Goal: Information Seeking & Learning: Check status

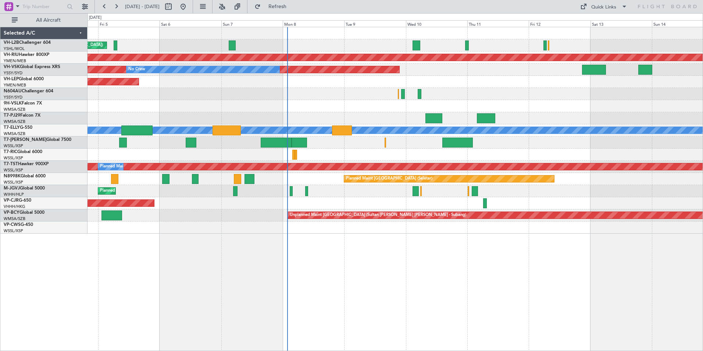
click at [258, 85] on div "Unplanned Maint Wichita (Wichita Mid-continent)" at bounding box center [394, 82] width 615 height 12
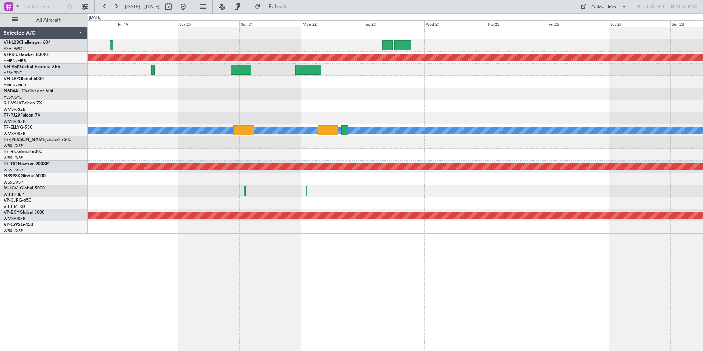
click at [236, 135] on div "Planned Maint [GEOGRAPHIC_DATA] ([GEOGRAPHIC_DATA]) Planned Maint [GEOGRAPHIC_D…" at bounding box center [394, 130] width 615 height 206
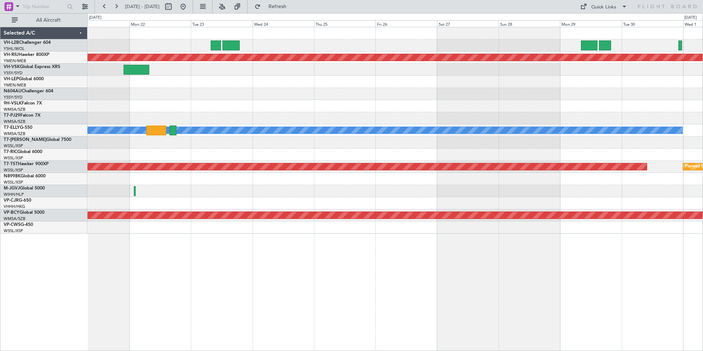
click at [329, 101] on div "Planned Maint [GEOGRAPHIC_DATA] ([GEOGRAPHIC_DATA]) [PERSON_NAME] Planned Maint…" at bounding box center [394, 130] width 615 height 206
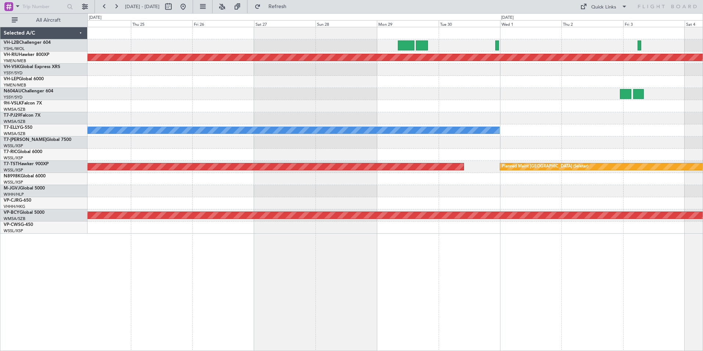
click at [243, 148] on div "Planned Maint [GEOGRAPHIC_DATA] ([GEOGRAPHIC_DATA]) [PERSON_NAME] Planned Maint…" at bounding box center [394, 130] width 615 height 206
click at [365, 94] on div at bounding box center [394, 94] width 615 height 12
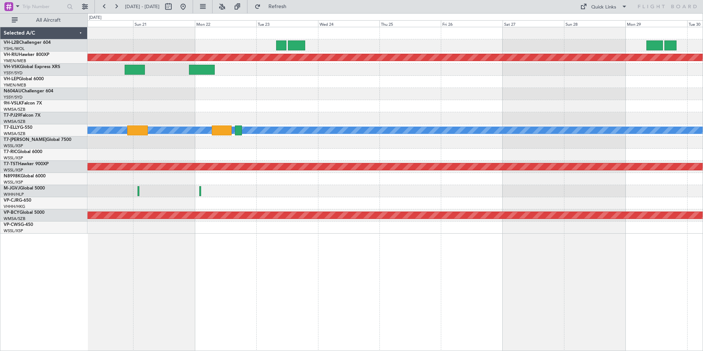
click at [537, 94] on div "Planned Maint [GEOGRAPHIC_DATA] ([GEOGRAPHIC_DATA]) [PERSON_NAME] Planned Maint…" at bounding box center [394, 130] width 615 height 206
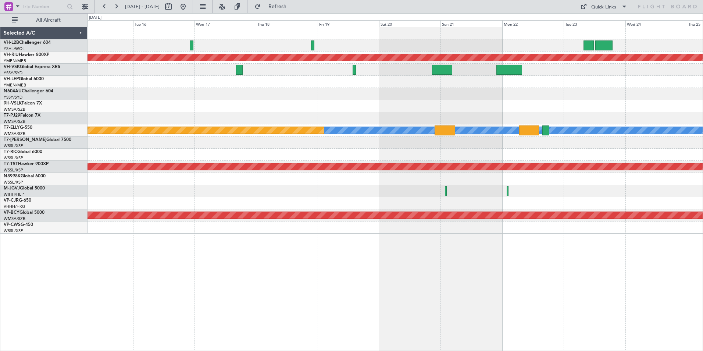
click at [486, 101] on div at bounding box center [394, 106] width 615 height 12
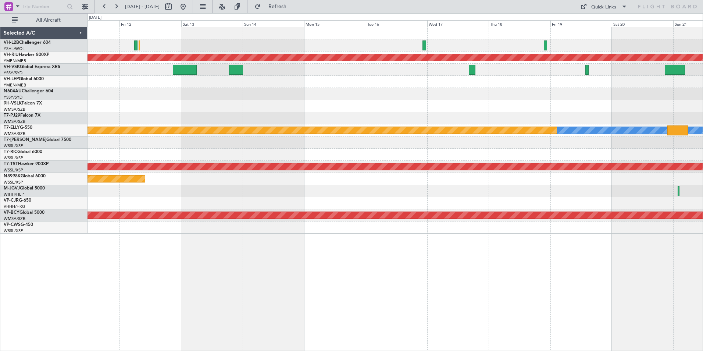
click at [511, 94] on div "Planned Maint [GEOGRAPHIC_DATA] ([GEOGRAPHIC_DATA]) Unplanned Maint Sydney ([PE…" at bounding box center [394, 130] width 615 height 206
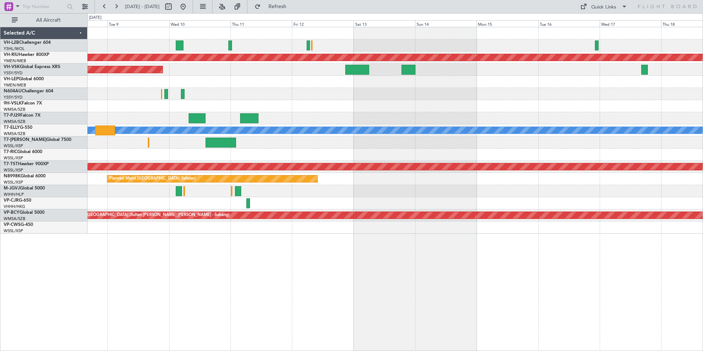
click at [299, 114] on div at bounding box center [394, 118] width 615 height 12
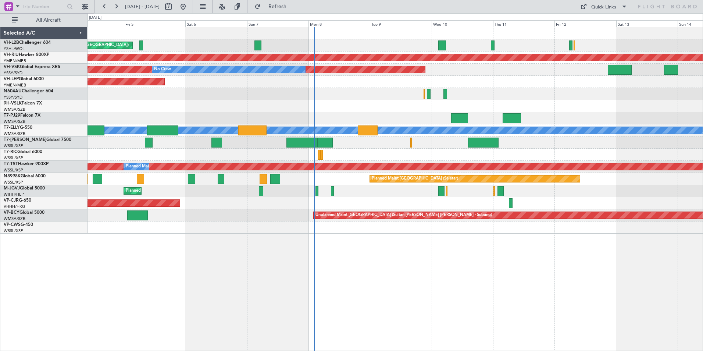
click at [376, 104] on div at bounding box center [394, 106] width 615 height 12
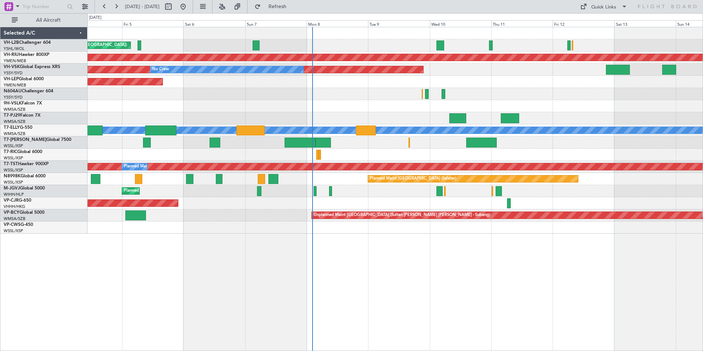
click at [360, 114] on div "Unplanned Maint [GEOGRAPHIC_DATA] ([GEOGRAPHIC_DATA]) Planned Maint [GEOGRAPHIC…" at bounding box center [394, 130] width 615 height 206
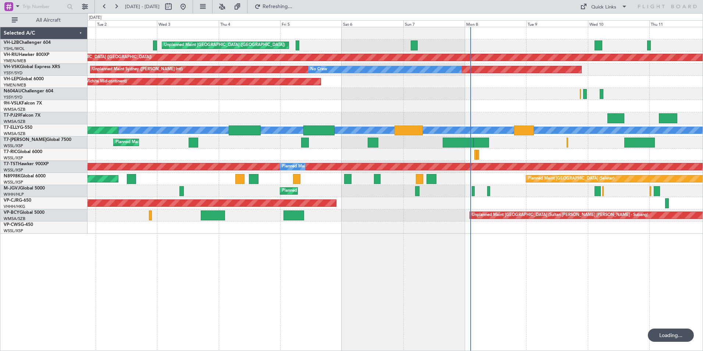
click at [160, 114] on div "Unplanned Maint [GEOGRAPHIC_DATA] ([GEOGRAPHIC_DATA]) Planned Maint [GEOGRAPHIC…" at bounding box center [394, 130] width 615 height 206
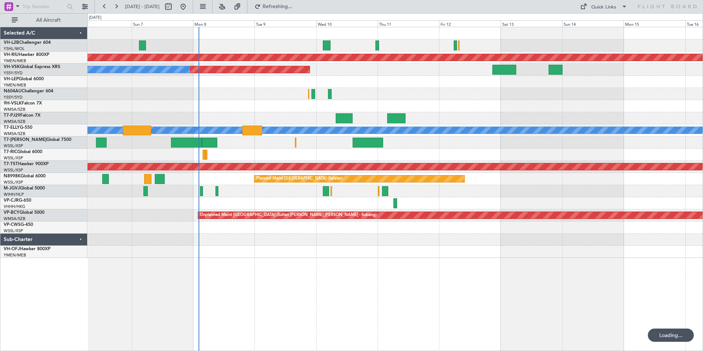
click at [252, 114] on div "Unplanned Maint [GEOGRAPHIC_DATA] ([GEOGRAPHIC_DATA]) Planned Maint [GEOGRAPHIC…" at bounding box center [394, 142] width 615 height 230
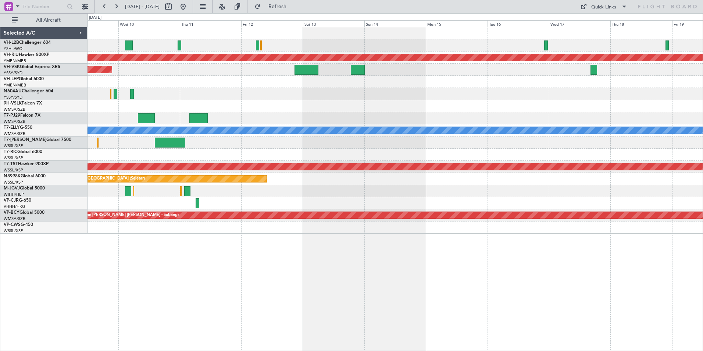
click at [239, 117] on div "Planned Maint [GEOGRAPHIC_DATA] ([GEOGRAPHIC_DATA]) Unplanned Maint Sydney ([PE…" at bounding box center [394, 130] width 615 height 206
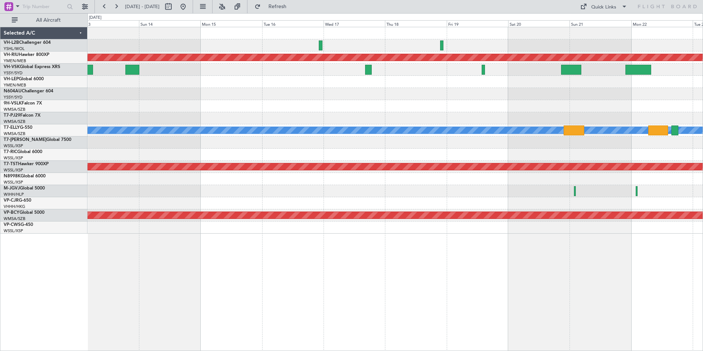
click at [258, 121] on div at bounding box center [394, 118] width 615 height 12
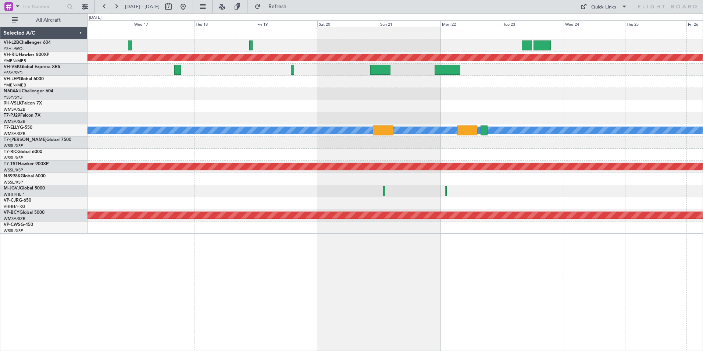
click at [441, 119] on div at bounding box center [394, 118] width 615 height 12
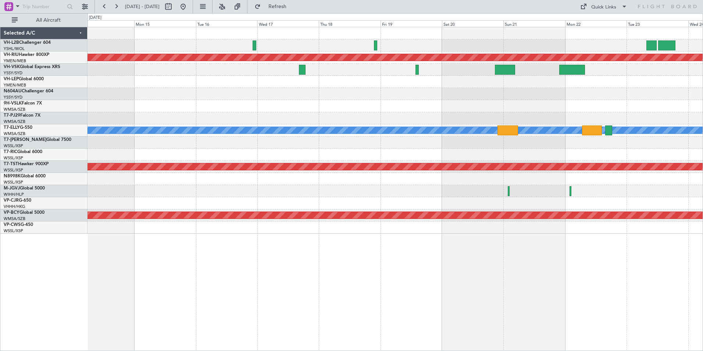
click at [404, 120] on div at bounding box center [394, 118] width 615 height 12
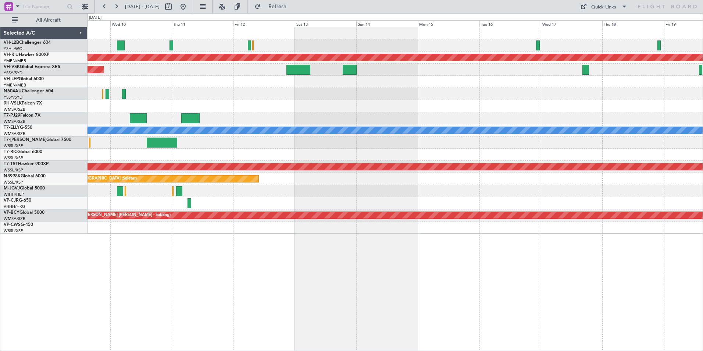
click at [405, 119] on div at bounding box center [394, 118] width 615 height 12
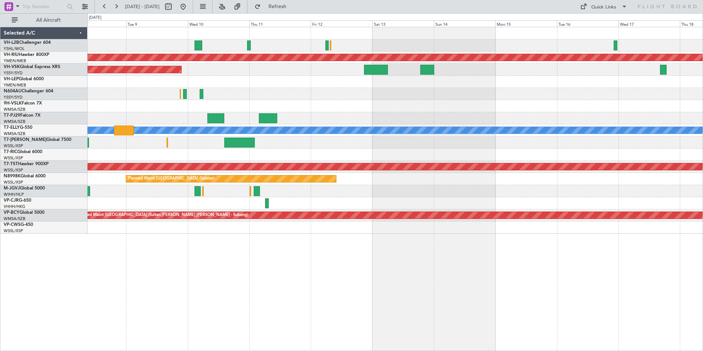
click at [347, 114] on div "Planned Maint [GEOGRAPHIC_DATA] ([GEOGRAPHIC_DATA]) Unplanned Maint Sydney ([PE…" at bounding box center [394, 130] width 615 height 206
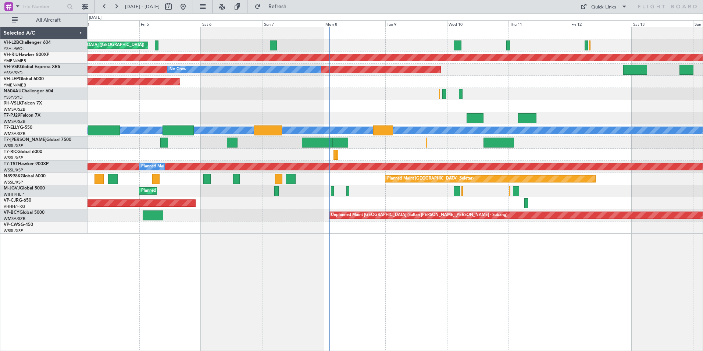
click at [422, 112] on div at bounding box center [394, 106] width 615 height 12
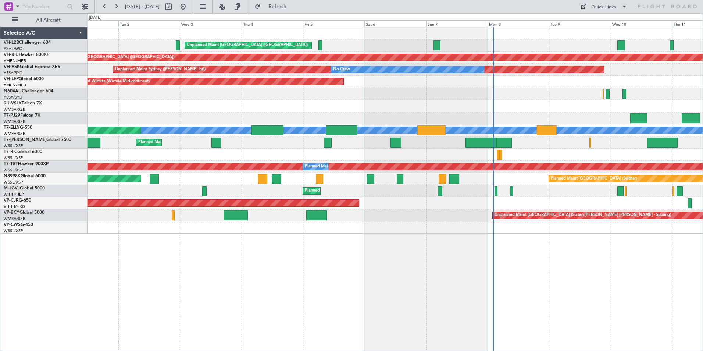
click at [447, 119] on div "Unplanned Maint [GEOGRAPHIC_DATA] ([GEOGRAPHIC_DATA]) Planned Maint [GEOGRAPHIC…" at bounding box center [394, 130] width 615 height 206
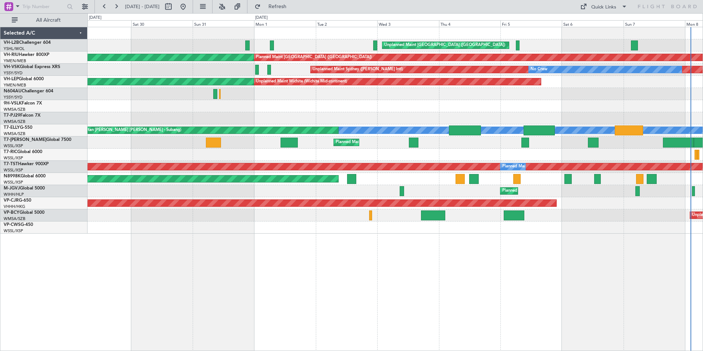
click at [415, 123] on div "Unplanned Maint [GEOGRAPHIC_DATA] ([GEOGRAPHIC_DATA]) Planned Maint [GEOGRAPHIC…" at bounding box center [394, 130] width 615 height 206
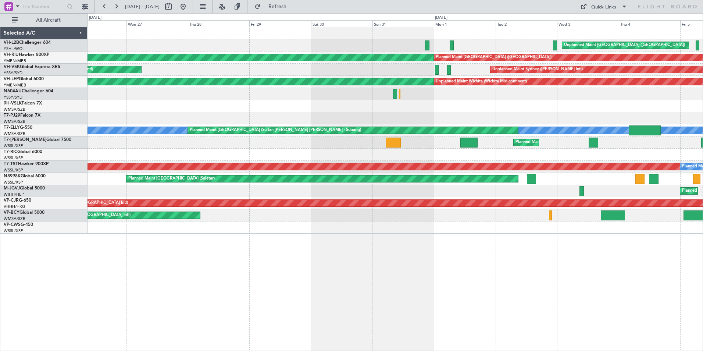
click at [410, 123] on div at bounding box center [394, 118] width 615 height 12
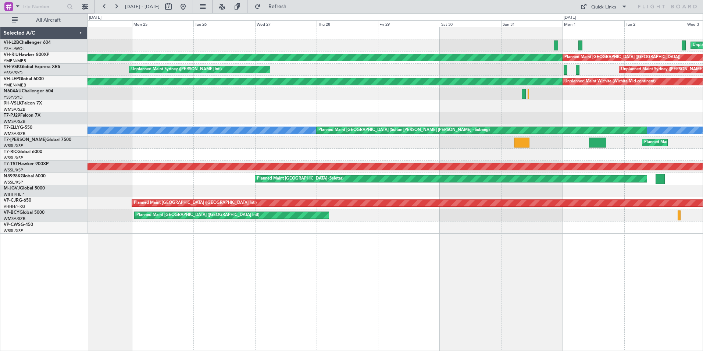
click at [393, 108] on div at bounding box center [394, 106] width 615 height 12
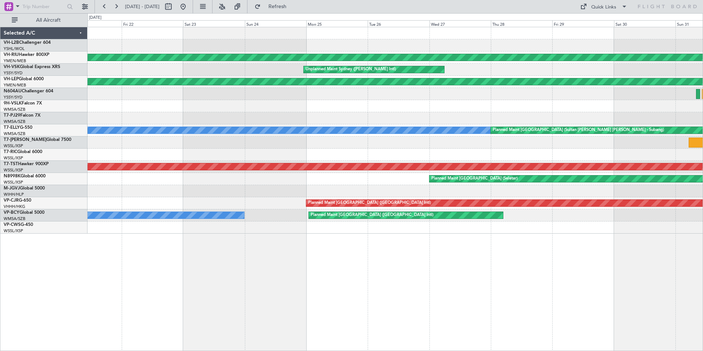
click at [461, 110] on div at bounding box center [394, 106] width 615 height 12
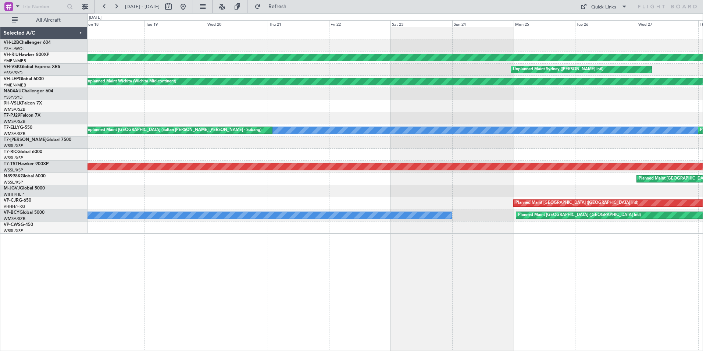
click at [430, 115] on div at bounding box center [394, 118] width 615 height 12
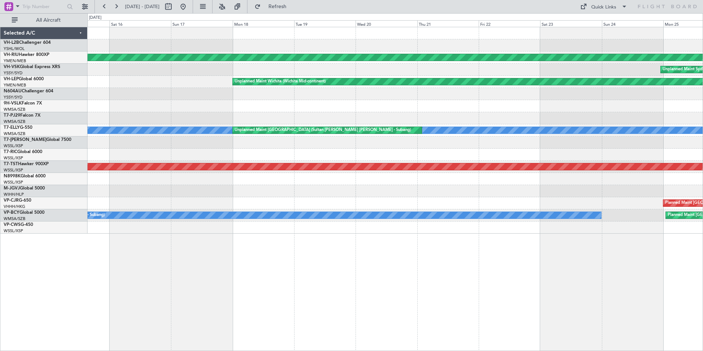
click at [431, 106] on div "Planned Maint [GEOGRAPHIC_DATA] ([GEOGRAPHIC_DATA]) Unplanned Maint Sydney ([PE…" at bounding box center [394, 130] width 615 height 206
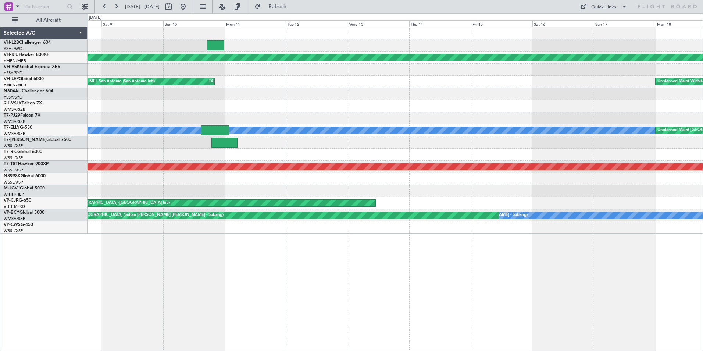
click at [468, 107] on div at bounding box center [394, 106] width 615 height 12
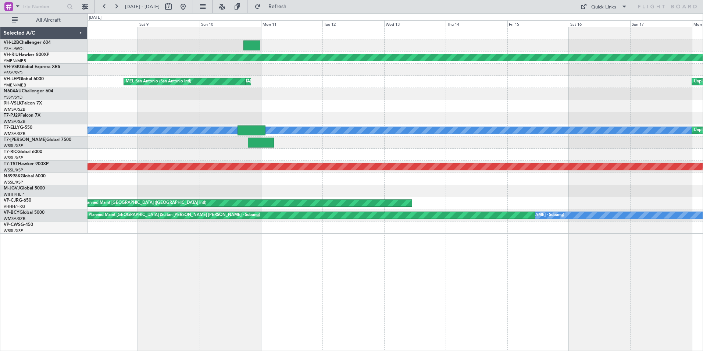
click at [419, 97] on div at bounding box center [394, 94] width 615 height 12
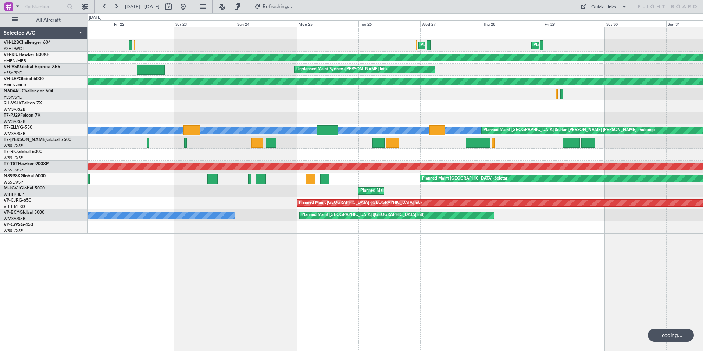
click at [134, 115] on div "Planned Maint Sydney ([PERSON_NAME] Intl) Planned Maint [GEOGRAPHIC_DATA] ([GEO…" at bounding box center [394, 130] width 615 height 206
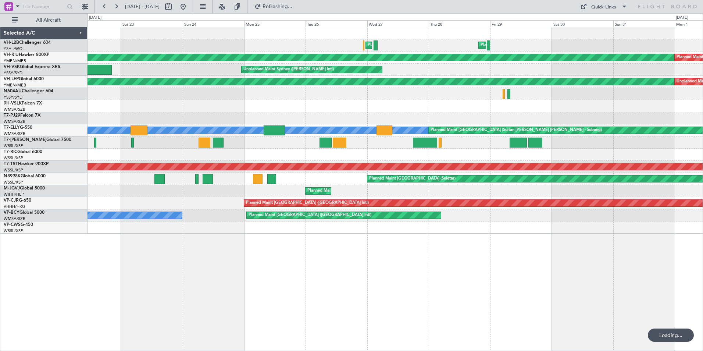
click at [82, 98] on div "Planned Maint Sydney ([PERSON_NAME] Intl) Planned Maint [GEOGRAPHIC_DATA] ([GEO…" at bounding box center [351, 181] width 703 height 337
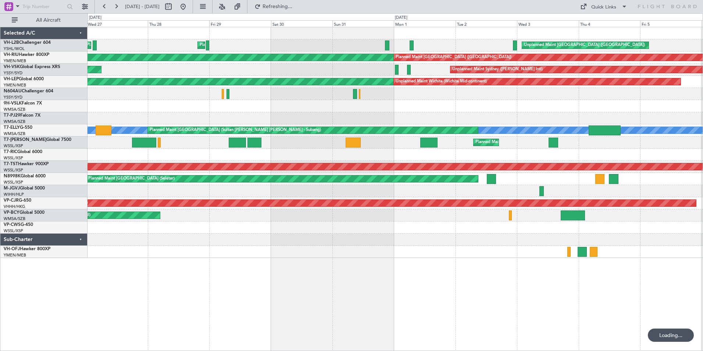
click at [58, 100] on div "Planned Maint Sydney ([PERSON_NAME] Intl) Planned Maint [GEOGRAPHIC_DATA] ([GEO…" at bounding box center [351, 181] width 703 height 337
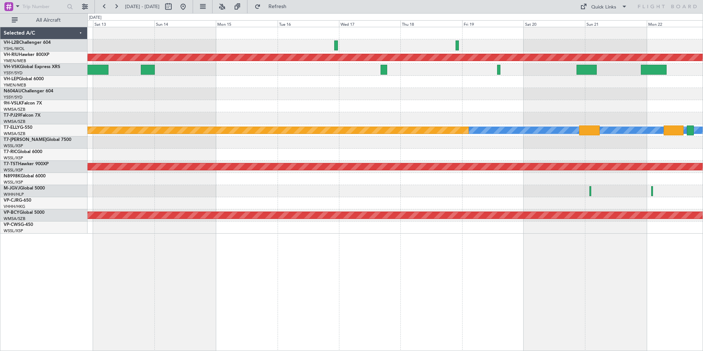
click at [148, 112] on div at bounding box center [394, 118] width 615 height 12
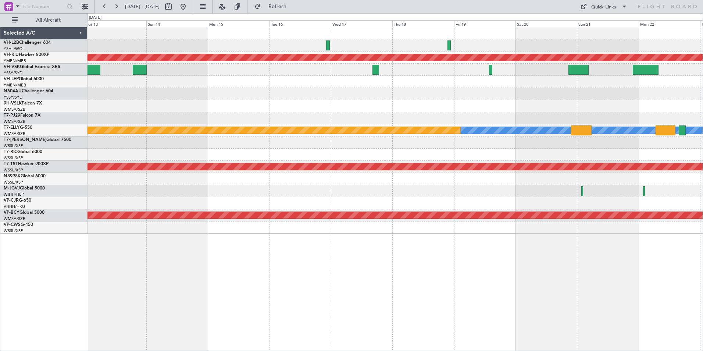
click at [277, 114] on div at bounding box center [394, 118] width 615 height 12
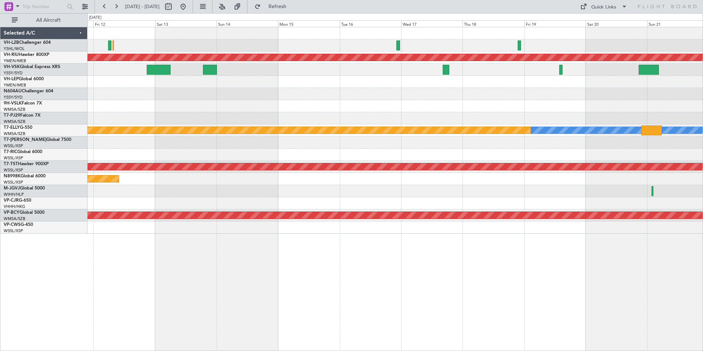
click at [394, 122] on div at bounding box center [394, 118] width 615 height 12
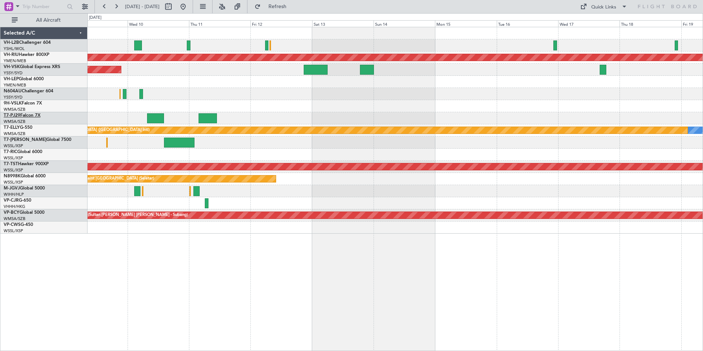
click at [25, 116] on link "T7-PJ29 Falcon 7X" at bounding box center [22, 115] width 37 height 4
click at [31, 68] on link "VH-VSK Global Express XRS" at bounding box center [32, 67] width 57 height 4
click at [28, 103] on link "9H-VSLK Falcon 7X" at bounding box center [23, 103] width 38 height 4
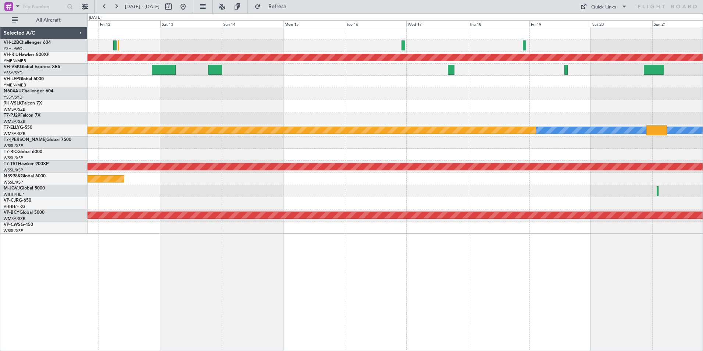
click at [133, 111] on div "Planned Maint [GEOGRAPHIC_DATA] ([GEOGRAPHIC_DATA]) Unplanned Maint Sydney ([PE…" at bounding box center [394, 130] width 615 height 206
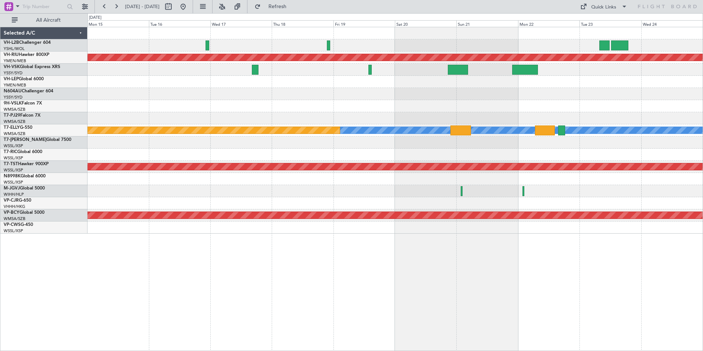
click at [31, 104] on div "Planned Maint [GEOGRAPHIC_DATA] ([GEOGRAPHIC_DATA]) [PERSON_NAME] Planned Maint…" at bounding box center [351, 181] width 703 height 337
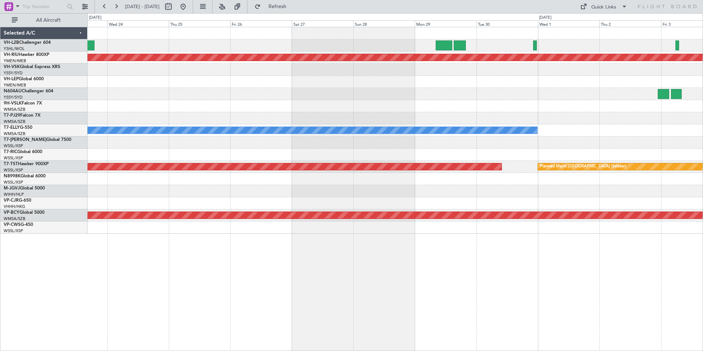
click at [151, 109] on div at bounding box center [394, 106] width 615 height 12
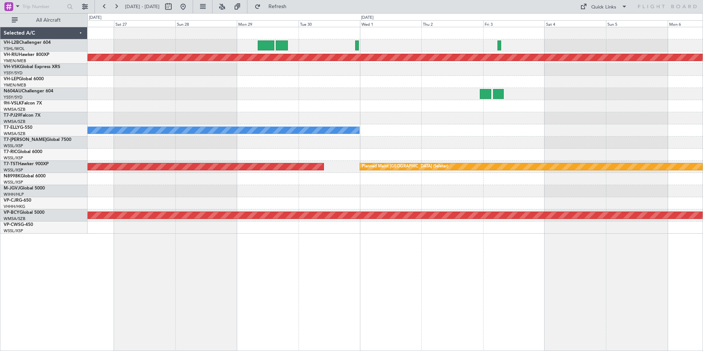
click at [109, 108] on div "Planned Maint [GEOGRAPHIC_DATA] ([GEOGRAPHIC_DATA]) [PERSON_NAME] Planned Maint…" at bounding box center [394, 130] width 615 height 206
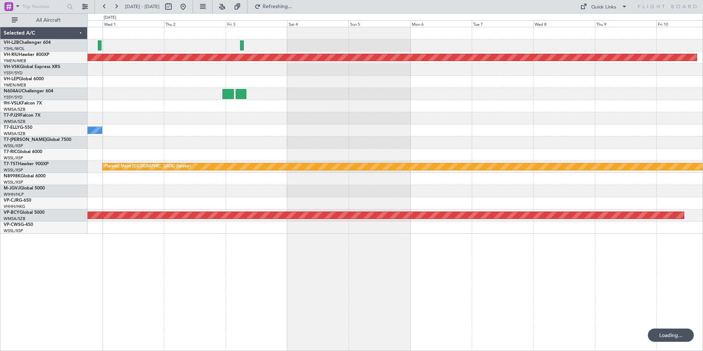
click at [186, 125] on div "MEL" at bounding box center [394, 130] width 615 height 12
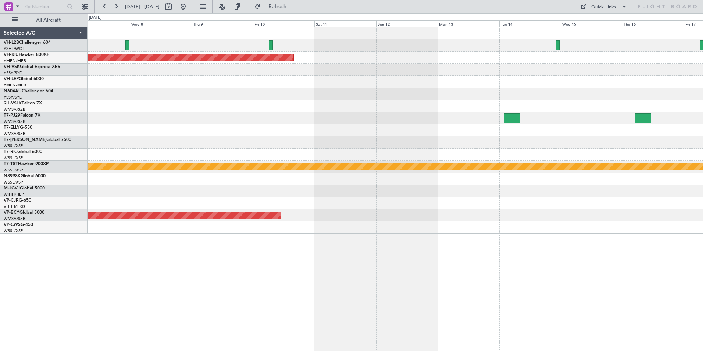
click at [241, 136] on div "Planned Maint [GEOGRAPHIC_DATA] ([GEOGRAPHIC_DATA]) Planned Maint [GEOGRAPHIC_D…" at bounding box center [394, 130] width 615 height 206
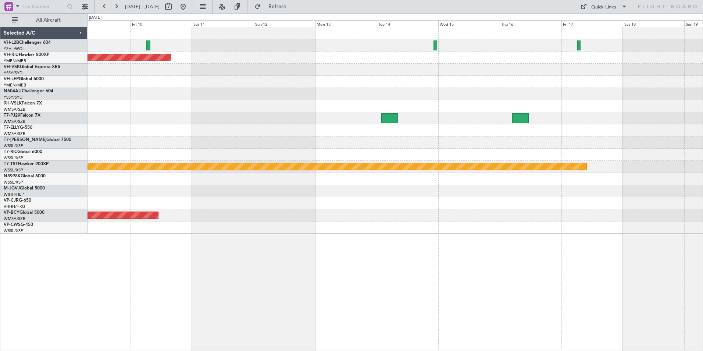
click at [269, 118] on div at bounding box center [394, 118] width 615 height 12
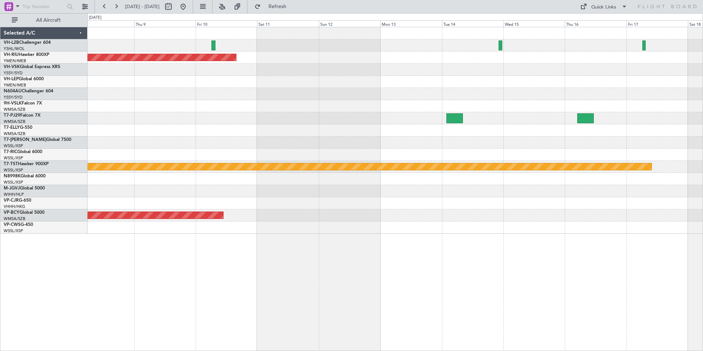
click at [494, 121] on div at bounding box center [394, 118] width 615 height 12
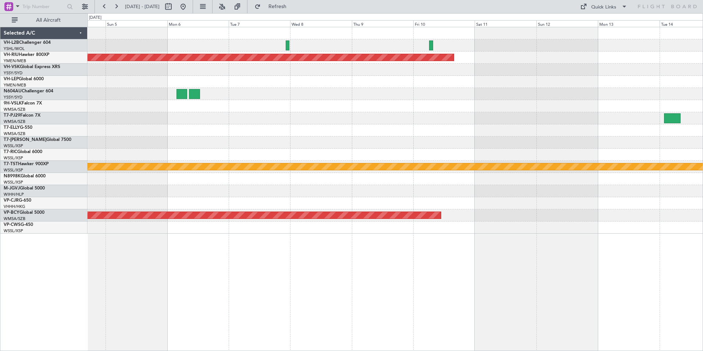
click at [475, 132] on div at bounding box center [394, 130] width 615 height 12
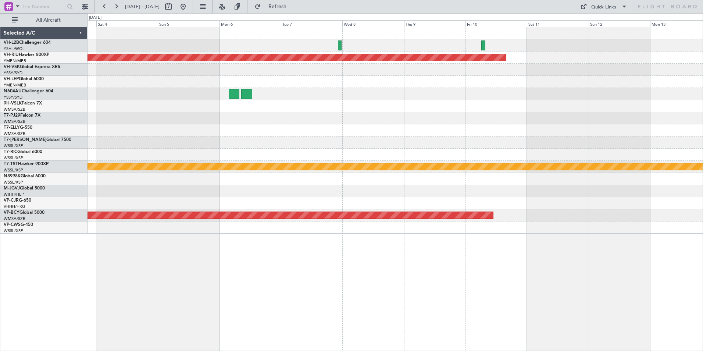
click at [521, 125] on div "Planned Maint [GEOGRAPHIC_DATA] ([GEOGRAPHIC_DATA]) Planned Maint [GEOGRAPHIC_D…" at bounding box center [394, 130] width 615 height 206
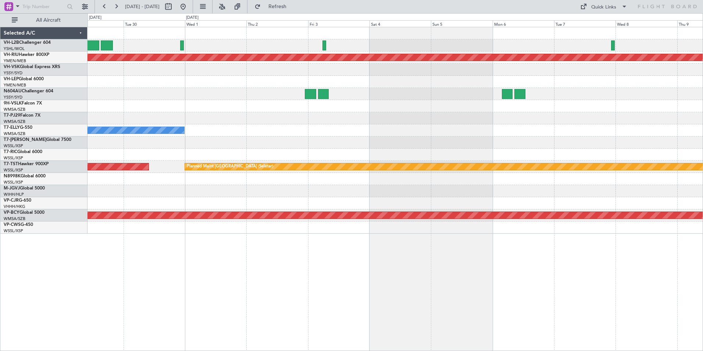
click at [570, 128] on div "MEL" at bounding box center [394, 130] width 615 height 12
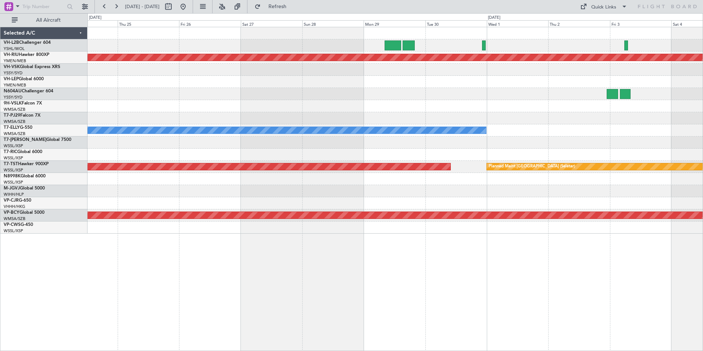
click at [448, 135] on div "Planned Maint [GEOGRAPHIC_DATA] ([GEOGRAPHIC_DATA]) [PERSON_NAME] Planned Maint…" at bounding box center [394, 130] width 615 height 206
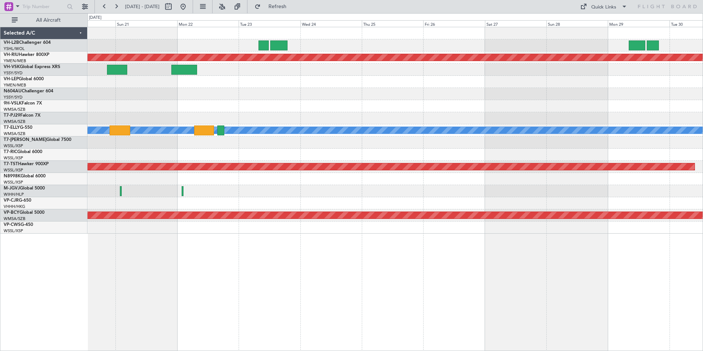
click at [466, 127] on div "Planned Maint [GEOGRAPHIC_DATA] ([GEOGRAPHIC_DATA]) [PERSON_NAME] Planned Maint…" at bounding box center [394, 130] width 615 height 206
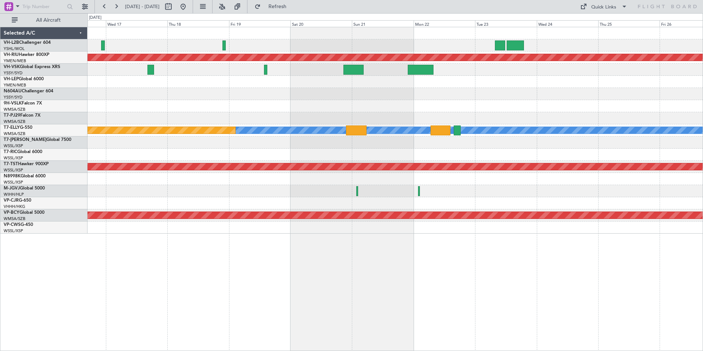
click at [517, 129] on div "Planned Maint [GEOGRAPHIC_DATA] ([GEOGRAPHIC_DATA]) [PERSON_NAME] Planned Maint…" at bounding box center [394, 130] width 615 height 206
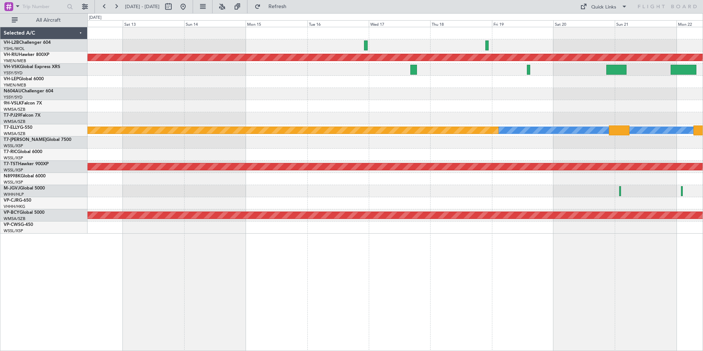
click at [475, 139] on div "Planned Maint [GEOGRAPHIC_DATA] ([GEOGRAPHIC_DATA]) [PERSON_NAME] Planned Maint…" at bounding box center [394, 130] width 615 height 206
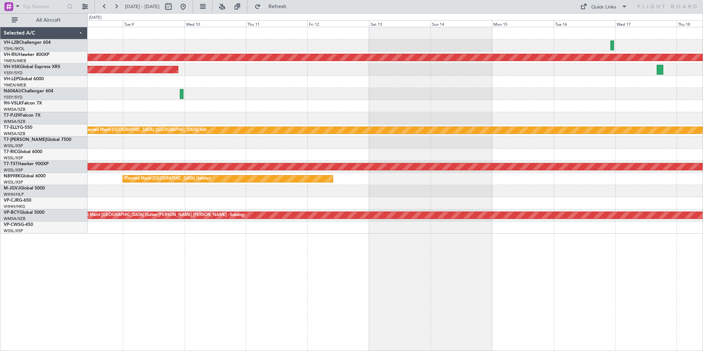
click at [523, 130] on div "Planned Maint [GEOGRAPHIC_DATA] ([GEOGRAPHIC_DATA]) Unplanned Maint Sydney ([PE…" at bounding box center [394, 130] width 615 height 206
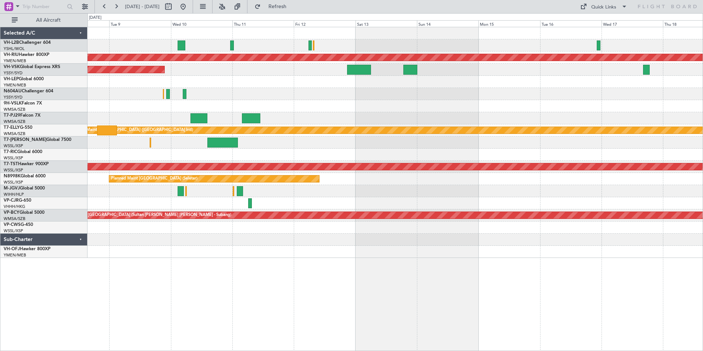
click at [283, 109] on div "Planned Maint [GEOGRAPHIC_DATA] ([GEOGRAPHIC_DATA]) Unplanned Maint Sydney ([PE…" at bounding box center [394, 142] width 615 height 230
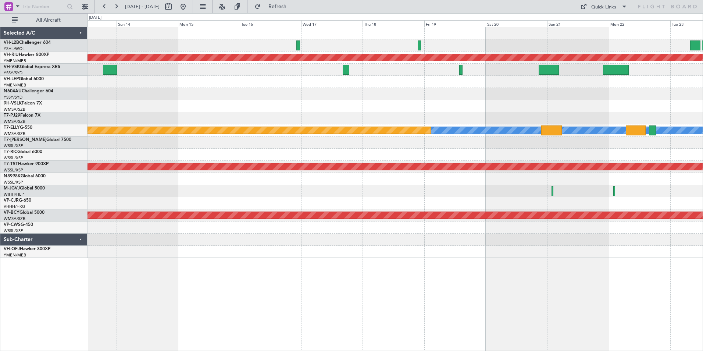
click at [210, 96] on div "Planned Maint [GEOGRAPHIC_DATA] ([GEOGRAPHIC_DATA]) [PERSON_NAME] Planned Maint…" at bounding box center [394, 142] width 615 height 230
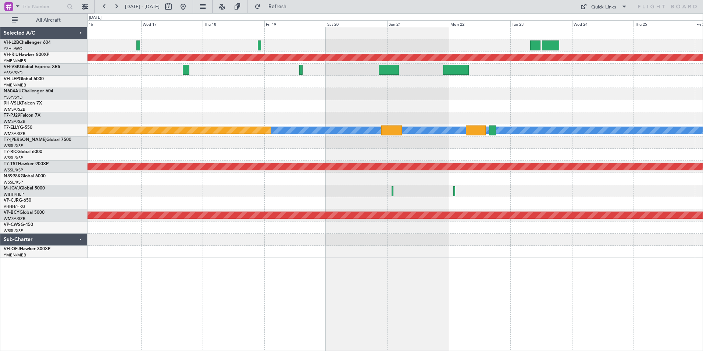
click at [173, 92] on div "Planned Maint [GEOGRAPHIC_DATA] ([GEOGRAPHIC_DATA]) [PERSON_NAME] Planned Maint…" at bounding box center [394, 142] width 615 height 230
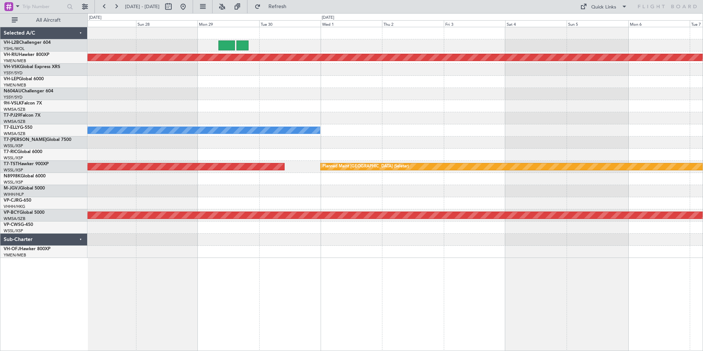
click at [110, 89] on div "Planned Maint [GEOGRAPHIC_DATA] ([GEOGRAPHIC_DATA]) [PERSON_NAME] Planned Maint…" at bounding box center [394, 142] width 615 height 230
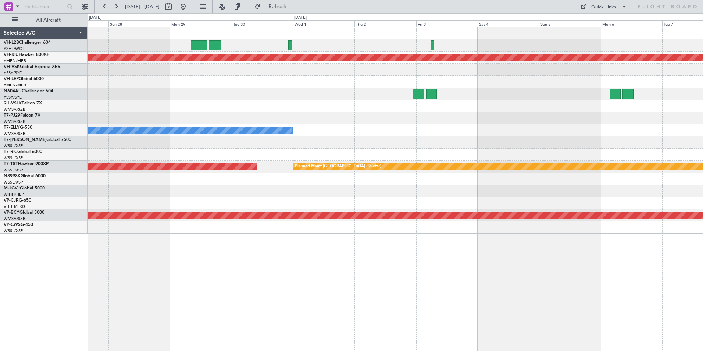
click at [554, 121] on div "Planned Maint [GEOGRAPHIC_DATA] ([GEOGRAPHIC_DATA]) [PERSON_NAME] Planned Maint…" at bounding box center [394, 130] width 615 height 206
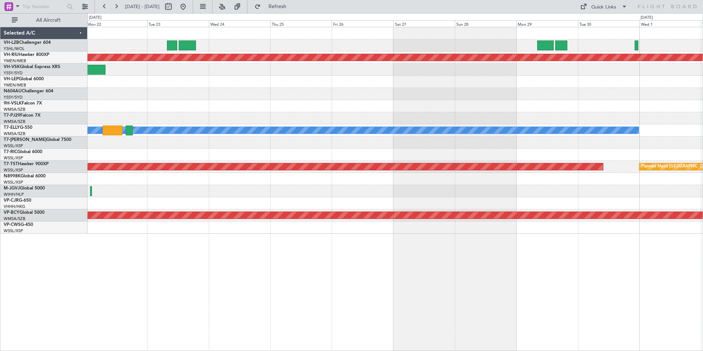
click at [578, 120] on div "Planned Maint [GEOGRAPHIC_DATA] ([GEOGRAPHIC_DATA]) [PERSON_NAME] Planned Maint…" at bounding box center [394, 130] width 615 height 206
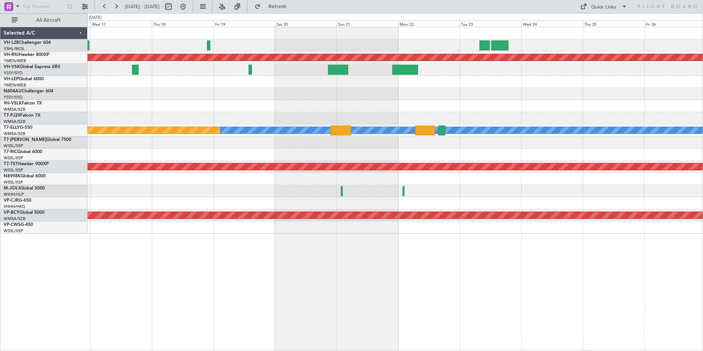
click at [637, 124] on div "Planned Maint [GEOGRAPHIC_DATA] ([GEOGRAPHIC_DATA]) [PERSON_NAME] Planned Maint…" at bounding box center [394, 130] width 615 height 206
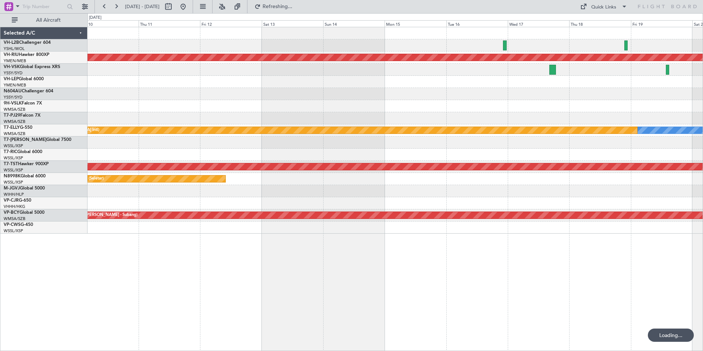
click at [592, 110] on div "Planned Maint [GEOGRAPHIC_DATA] ([GEOGRAPHIC_DATA]) Unplanned Maint Sydney ([PE…" at bounding box center [394, 130] width 615 height 206
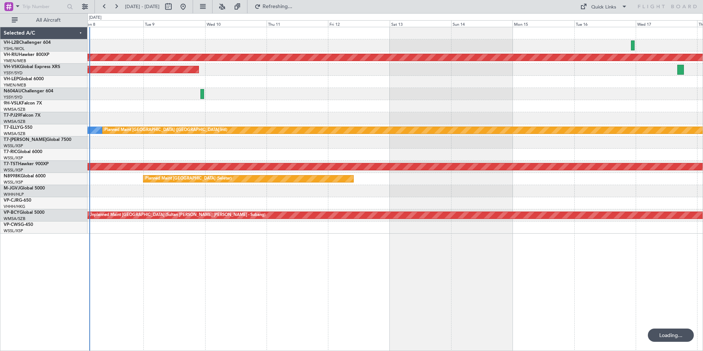
click at [275, 112] on div "Planned Maint [GEOGRAPHIC_DATA] ([GEOGRAPHIC_DATA]) Unplanned Maint Sydney ([PE…" at bounding box center [394, 130] width 615 height 206
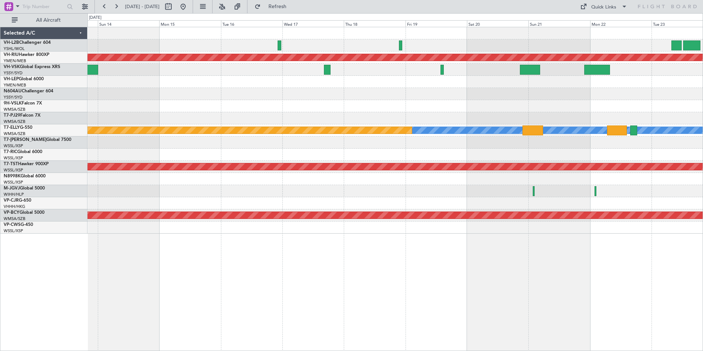
click at [501, 118] on div at bounding box center [394, 118] width 615 height 12
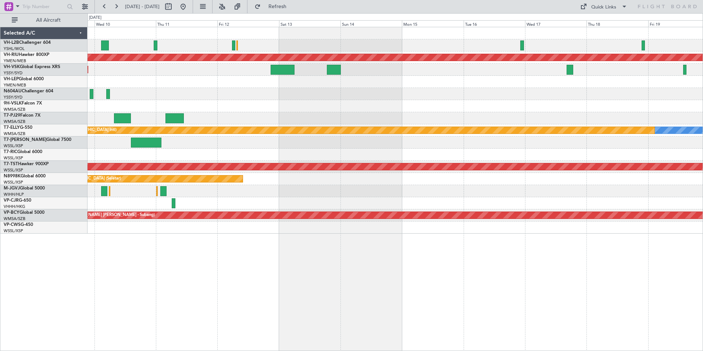
click at [609, 125] on div "Planned Maint [GEOGRAPHIC_DATA] ([GEOGRAPHIC_DATA]) Unplanned Maint Sydney ([PE…" at bounding box center [394, 130] width 615 height 206
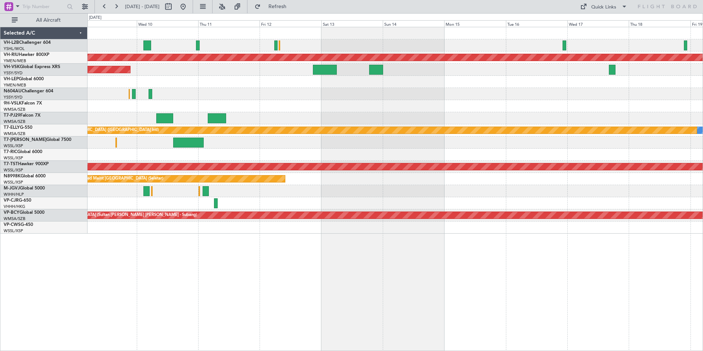
click at [320, 102] on div "Planned Maint [GEOGRAPHIC_DATA] ([GEOGRAPHIC_DATA]) Unplanned Maint Sydney ([PE…" at bounding box center [394, 130] width 615 height 206
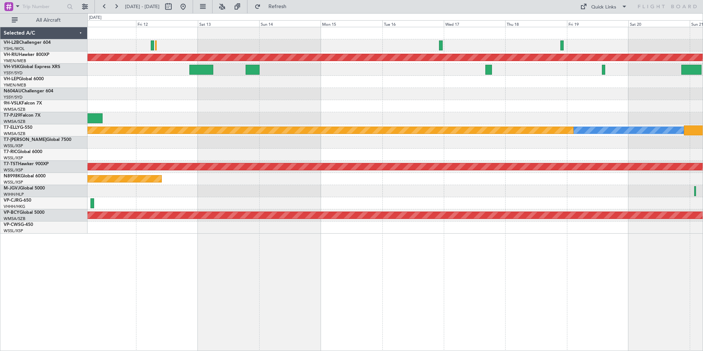
click at [272, 97] on div at bounding box center [394, 94] width 615 height 12
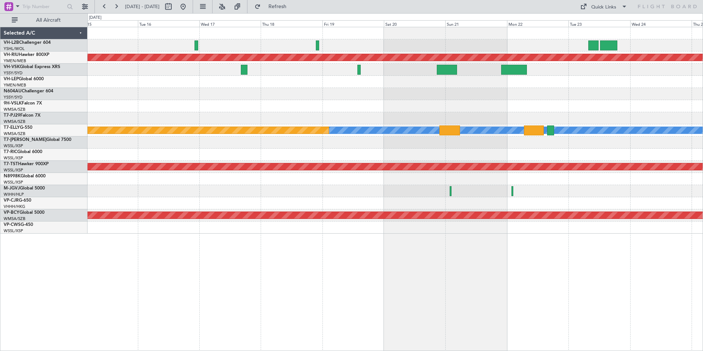
click at [223, 81] on div "Planned Maint [GEOGRAPHIC_DATA] ([GEOGRAPHIC_DATA]) [PERSON_NAME] Planned Maint…" at bounding box center [394, 130] width 615 height 206
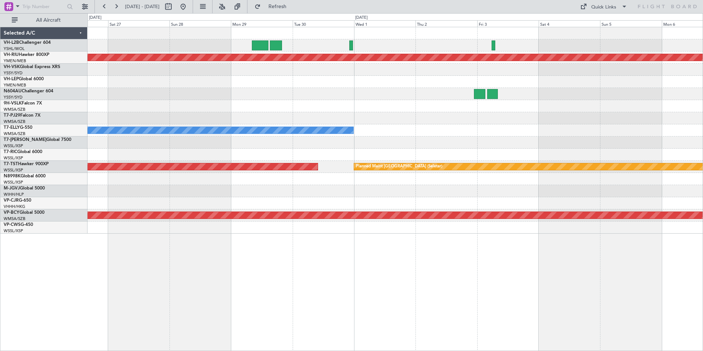
click at [225, 79] on div "Planned Maint [GEOGRAPHIC_DATA] ([GEOGRAPHIC_DATA]) [PERSON_NAME] Planned Maint…" at bounding box center [394, 130] width 615 height 206
